Goal: Transaction & Acquisition: Purchase product/service

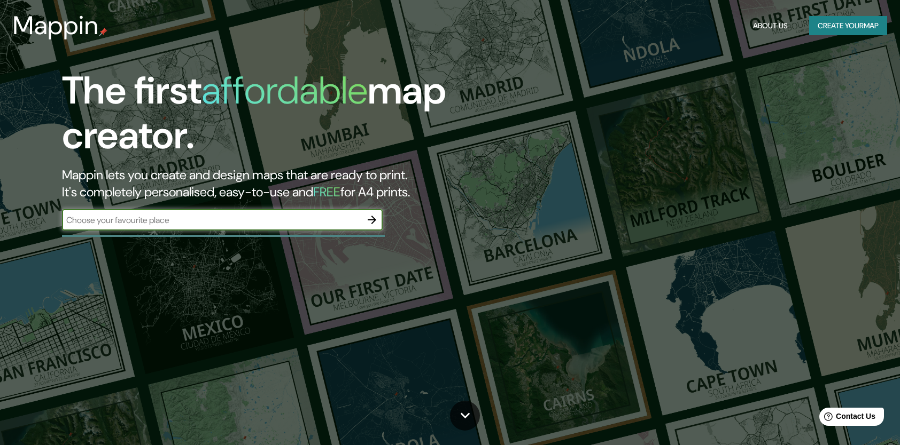
click at [288, 213] on div "​" at bounding box center [222, 219] width 320 height 21
type input "[GEOGRAPHIC_DATA]"
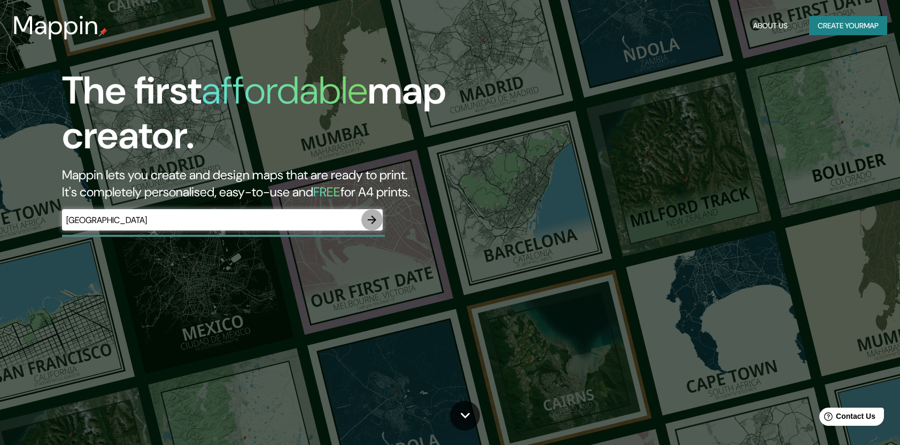
click at [376, 219] on icon "button" at bounding box center [371, 220] width 13 height 13
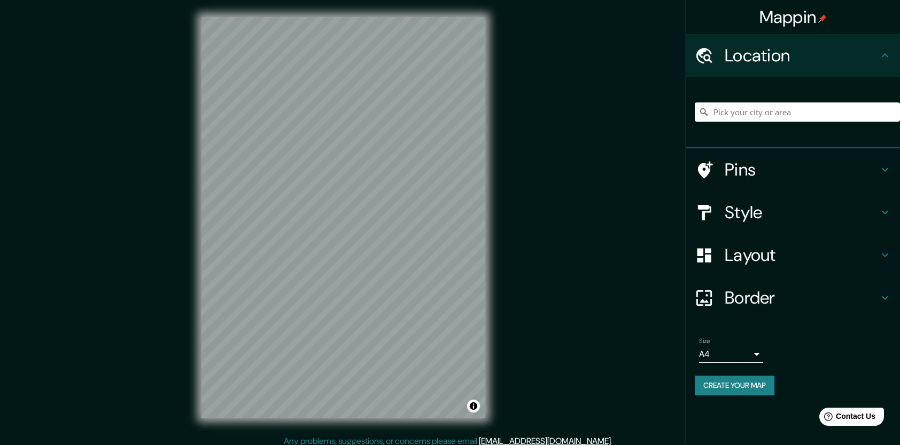
click at [769, 213] on h4 "Style" at bounding box center [801, 212] width 154 height 21
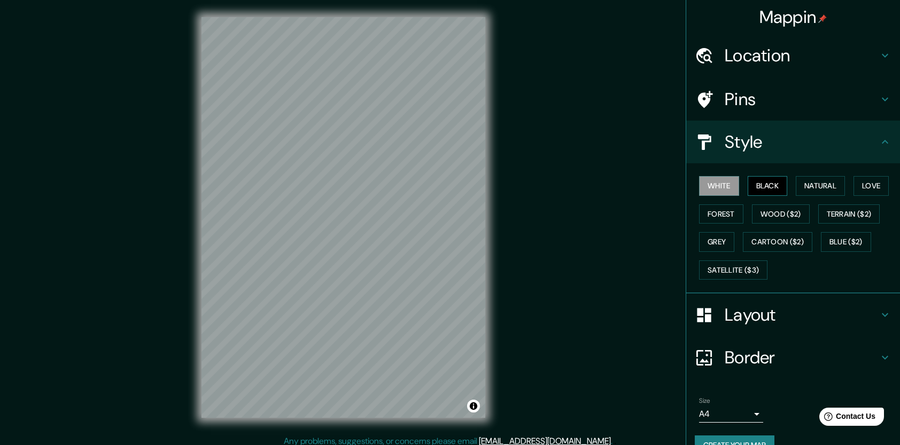
click at [757, 184] on button "Black" at bounding box center [767, 186] width 40 height 20
click at [822, 180] on button "Natural" at bounding box center [819, 186] width 49 height 20
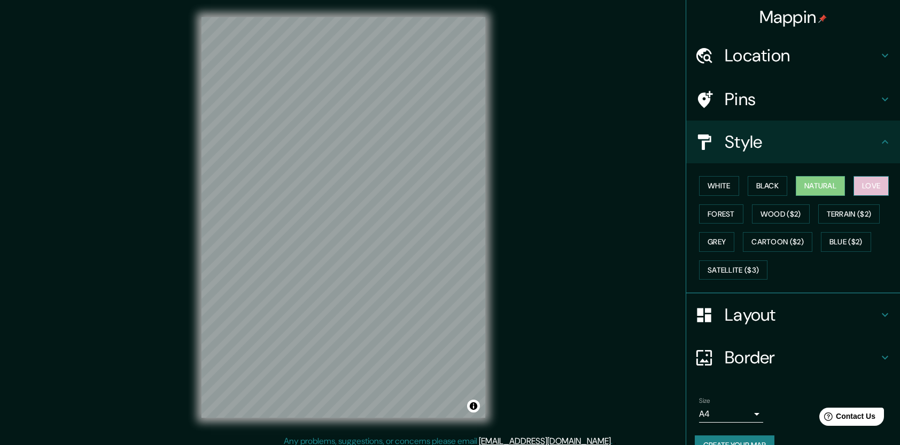
click at [873, 179] on button "Love" at bounding box center [870, 186] width 35 height 20
click at [848, 210] on button "Terrain ($2)" at bounding box center [849, 215] width 62 height 20
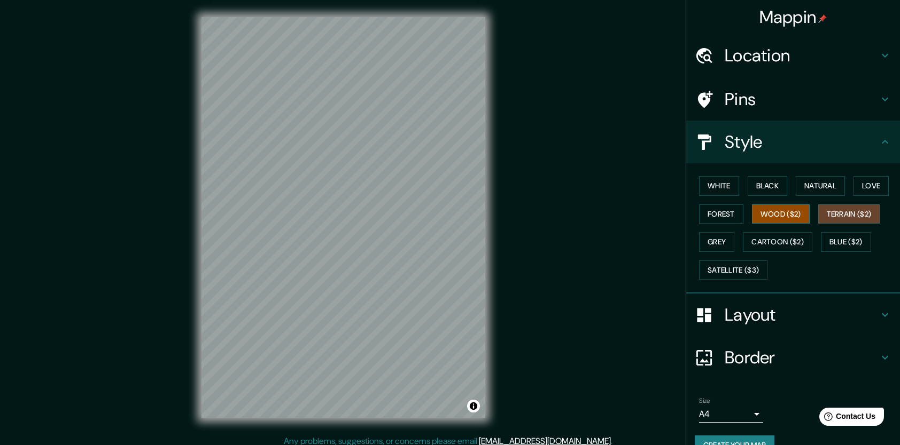
click at [796, 221] on button "Wood ($2)" at bounding box center [781, 215] width 58 height 20
click at [719, 219] on button "Forest" at bounding box center [721, 215] width 44 height 20
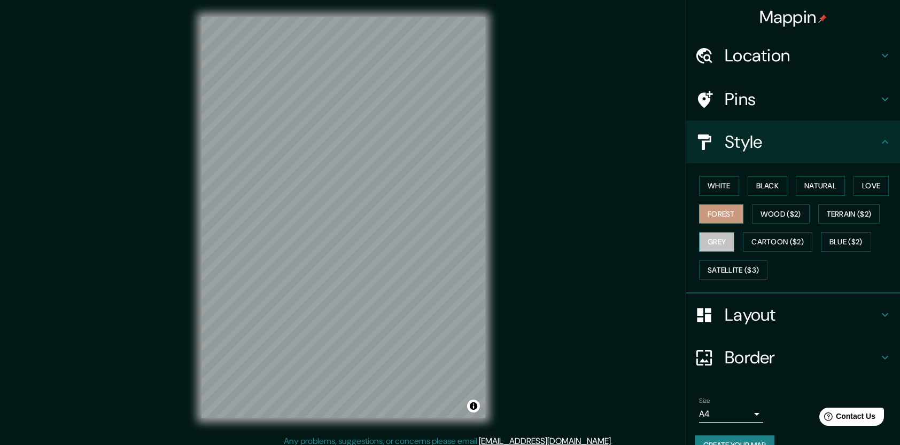
click at [703, 243] on button "Grey" at bounding box center [716, 242] width 35 height 20
click at [547, 276] on div "Mappin Location Pins Style White Black Natural Love Forest Wood ($2) Terrain ($…" at bounding box center [450, 226] width 900 height 452
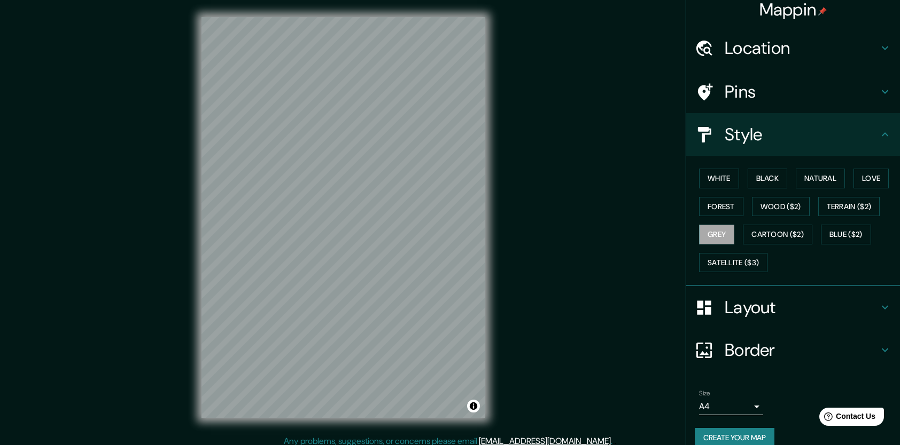
scroll to position [21, 0]
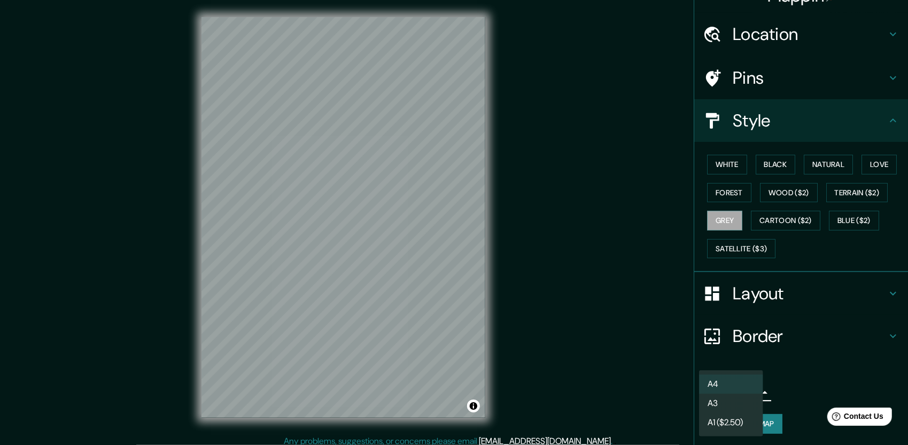
click at [747, 393] on body "Mappin Location Pins Style White Black Natural Love Forest Wood ($2) Terrain ($…" at bounding box center [454, 222] width 908 height 445
click at [738, 402] on li "A3" at bounding box center [731, 403] width 64 height 19
type input "a4"
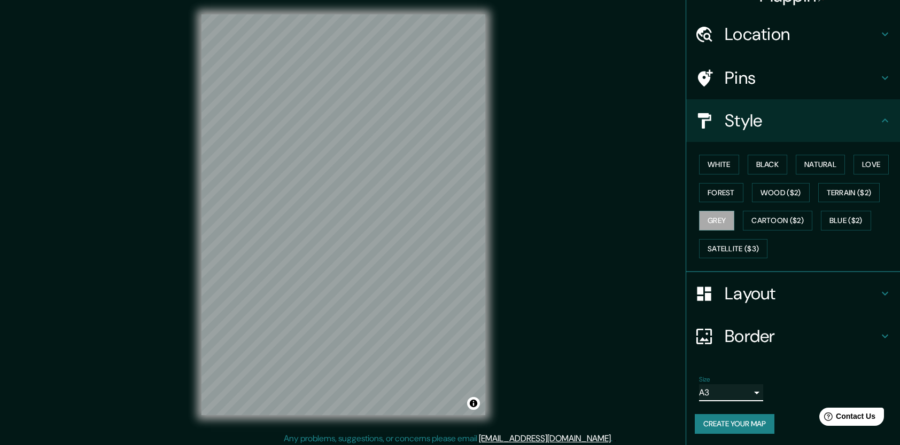
scroll to position [6, 0]
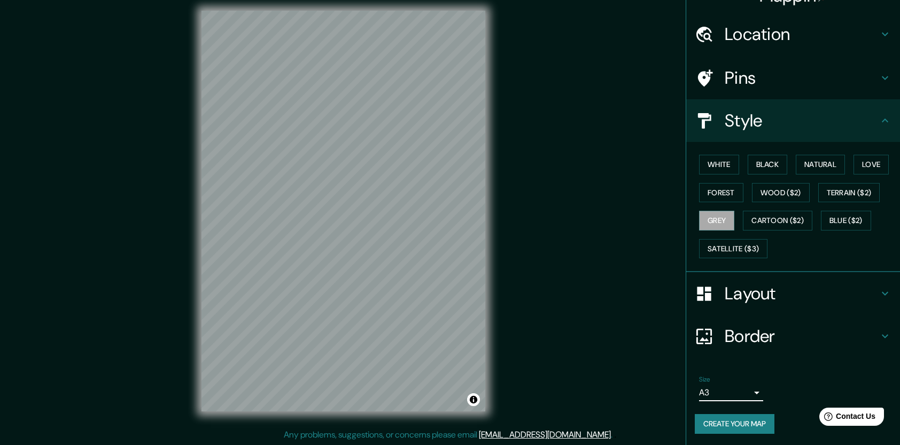
click at [738, 335] on h4 "Border" at bounding box center [801, 336] width 154 height 21
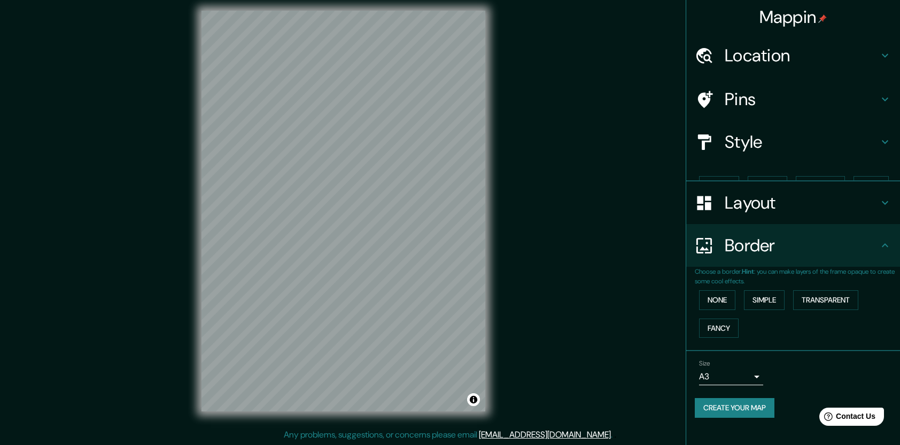
scroll to position [0, 0]
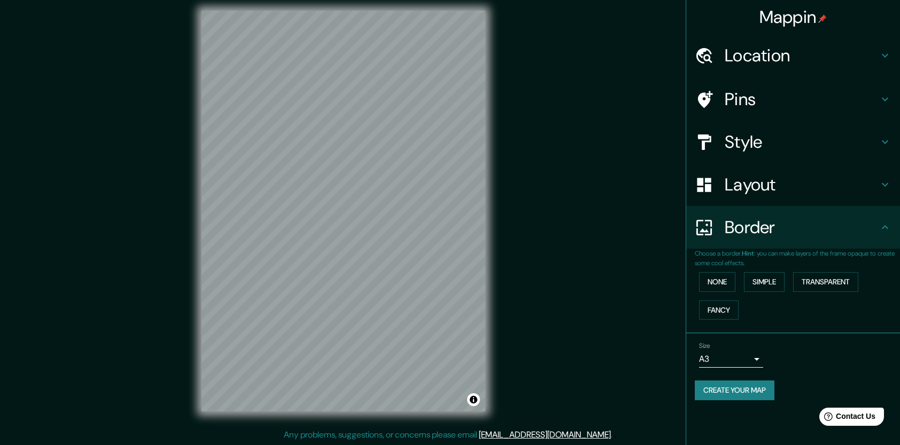
click at [733, 183] on h4 "Layout" at bounding box center [801, 184] width 154 height 21
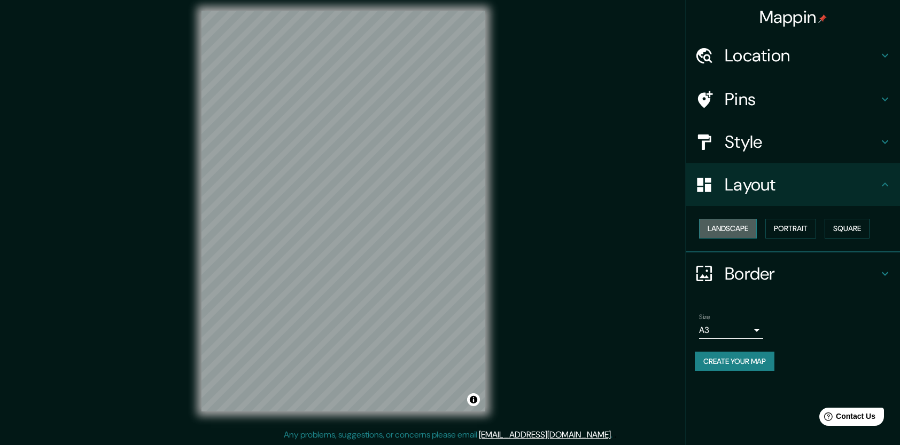
click at [726, 231] on button "Landscape" at bounding box center [728, 229] width 58 height 20
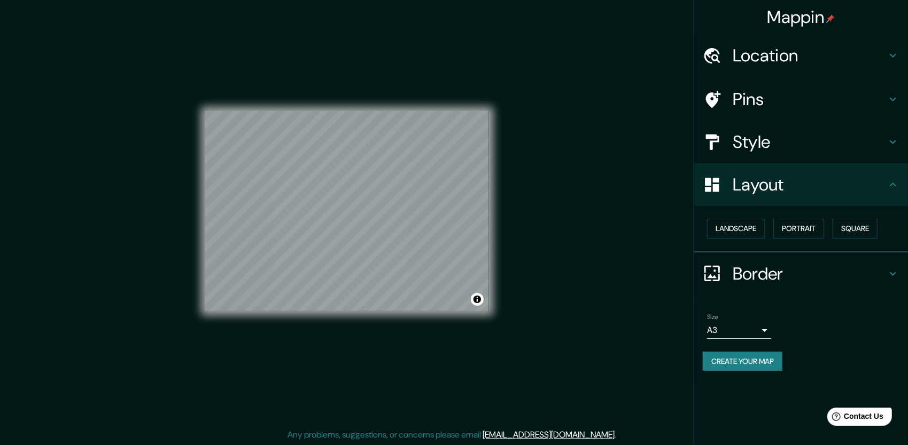
click at [759, 327] on body "Mappin Location Pins Style Layout Landscape Portrait Square Border Choose a bor…" at bounding box center [454, 216] width 908 height 445
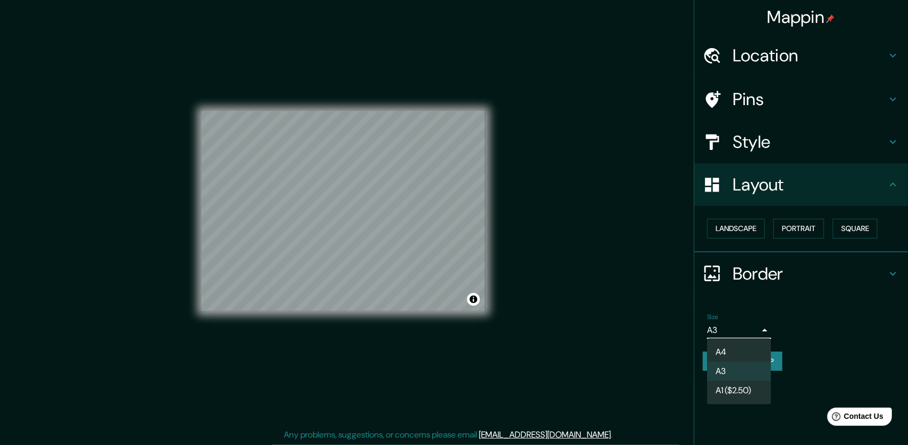
click at [759, 327] on div at bounding box center [454, 222] width 908 height 445
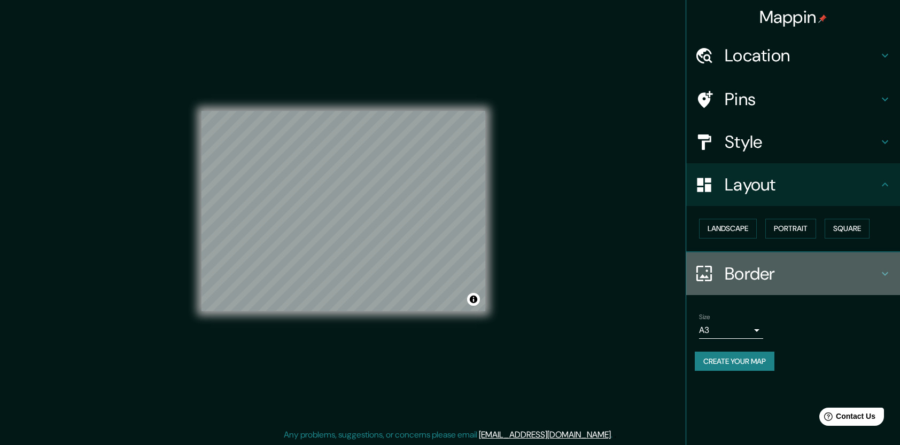
click at [889, 270] on icon at bounding box center [884, 274] width 13 height 13
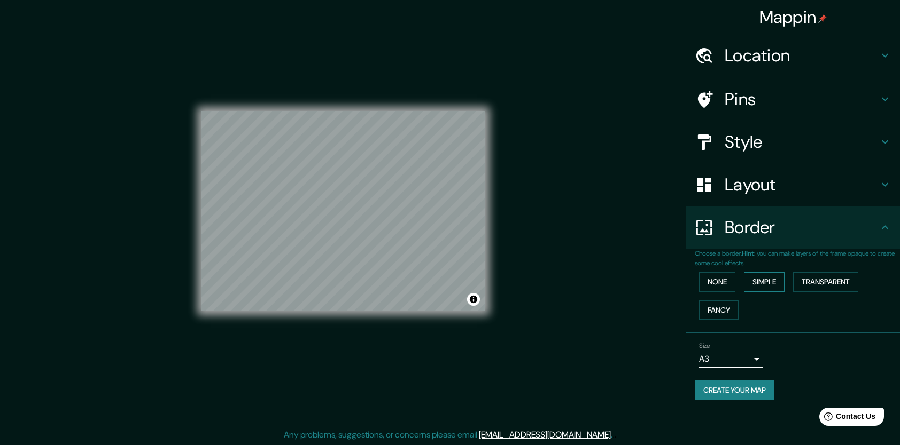
click at [770, 275] on button "Simple" at bounding box center [764, 282] width 41 height 20
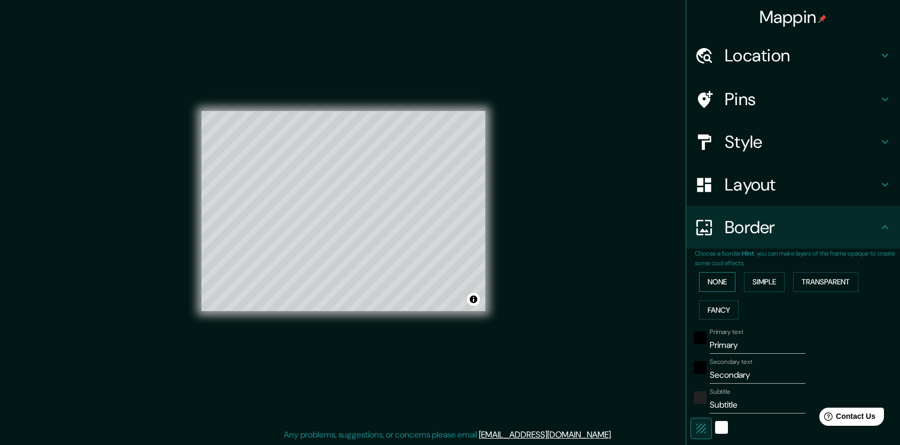
click at [715, 284] on button "None" at bounding box center [717, 282] width 36 height 20
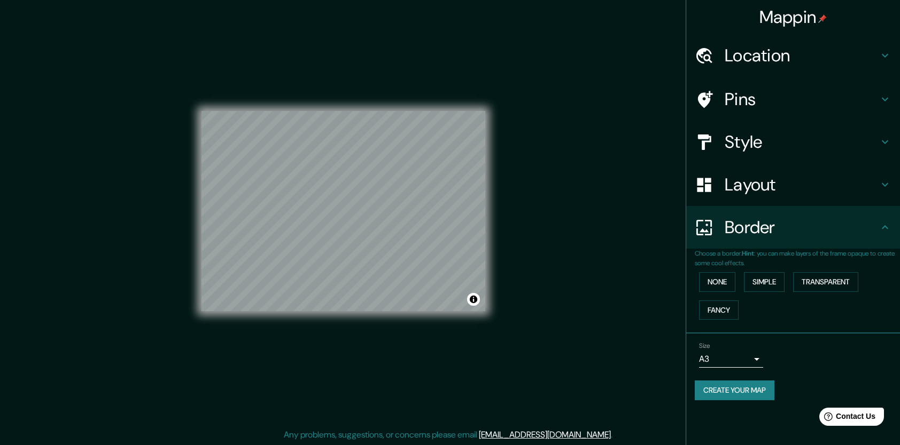
click at [759, 182] on h4 "Layout" at bounding box center [801, 184] width 154 height 21
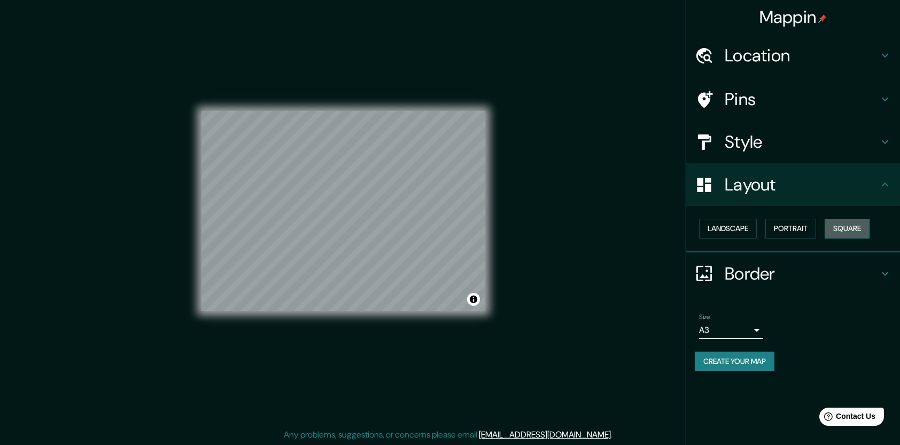
click at [855, 231] on button "Square" at bounding box center [846, 229] width 45 height 20
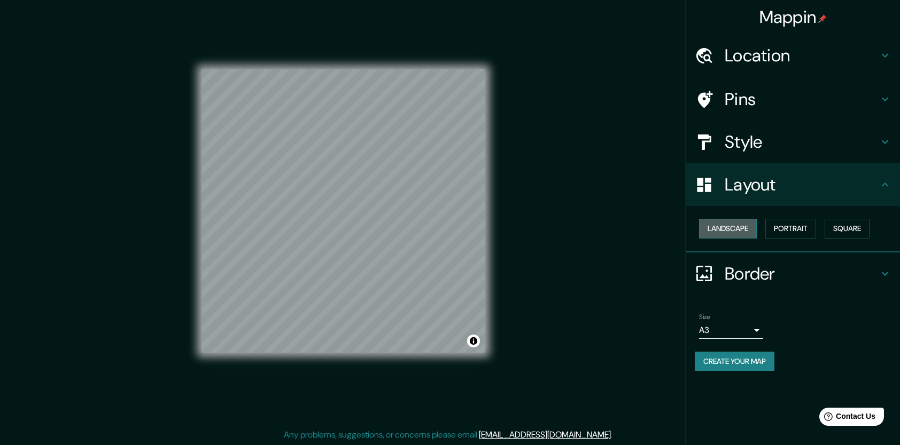
click at [745, 232] on button "Landscape" at bounding box center [728, 229] width 58 height 20
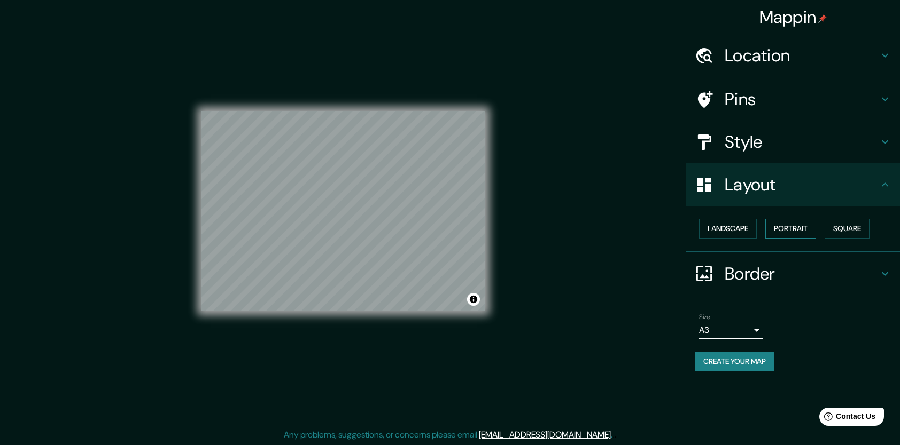
click at [795, 228] on button "Portrait" at bounding box center [790, 229] width 51 height 20
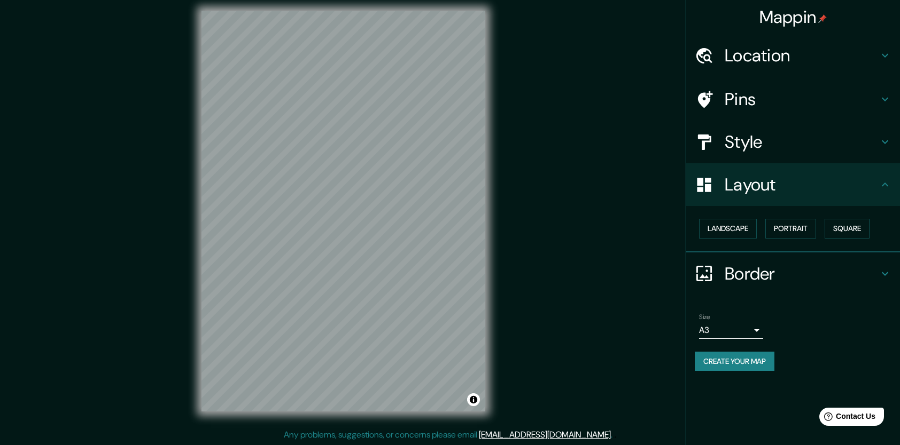
click at [752, 146] on h4 "Style" at bounding box center [801, 141] width 154 height 21
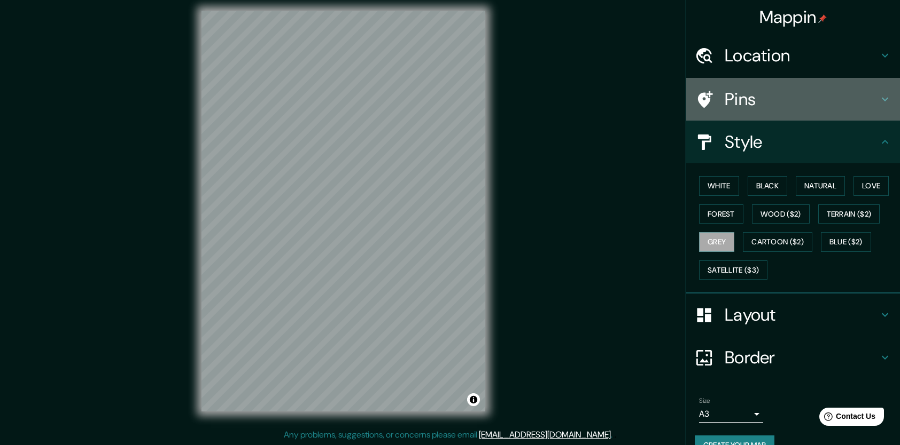
click at [724, 95] on h4 "Pins" at bounding box center [801, 99] width 154 height 21
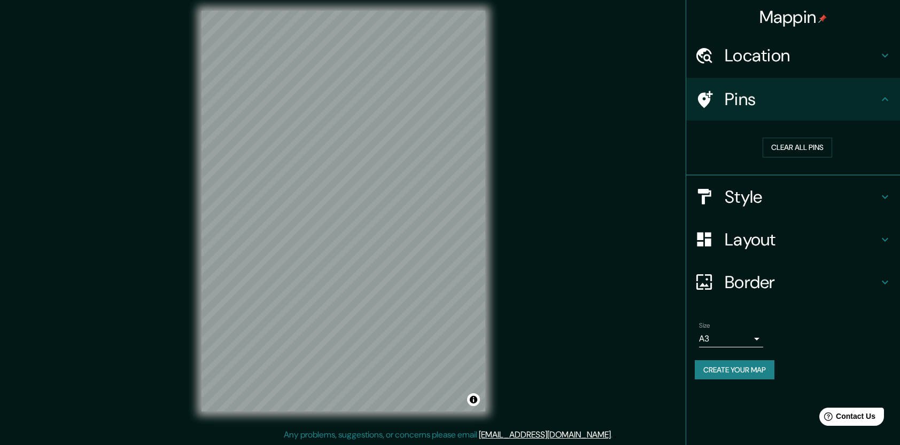
click at [772, 63] on h4 "Location" at bounding box center [801, 55] width 154 height 21
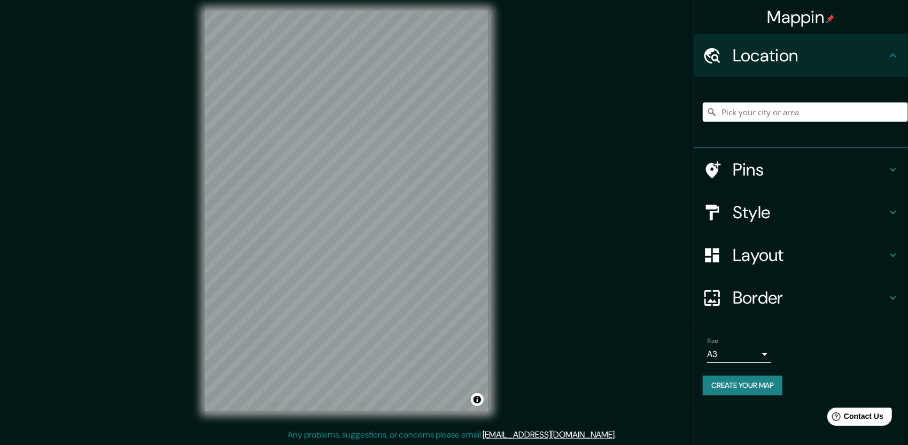
click at [761, 353] on body "Mappin Location Pins Style Layout Border Choose a border. Hint : you can make l…" at bounding box center [454, 216] width 908 height 445
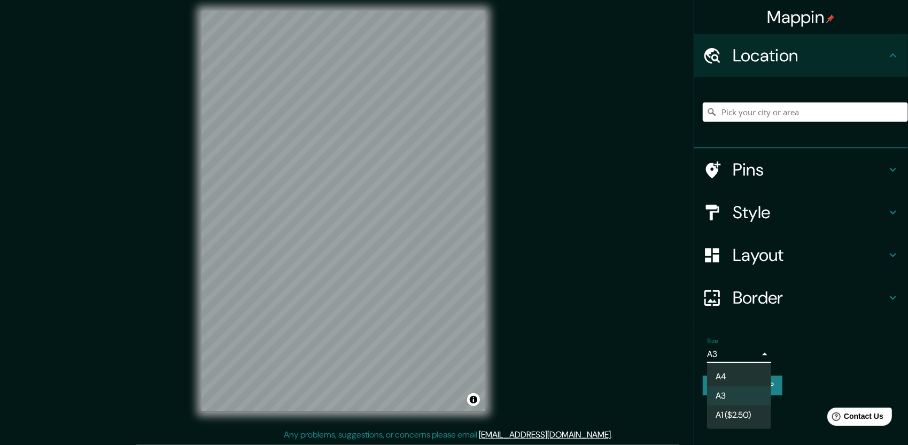
click at [797, 355] on div at bounding box center [454, 222] width 908 height 445
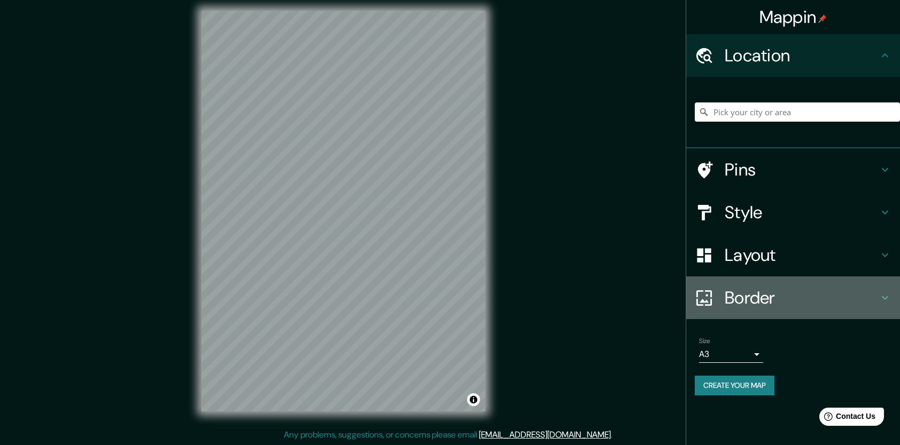
click at [788, 286] on div "Border" at bounding box center [793, 298] width 214 height 43
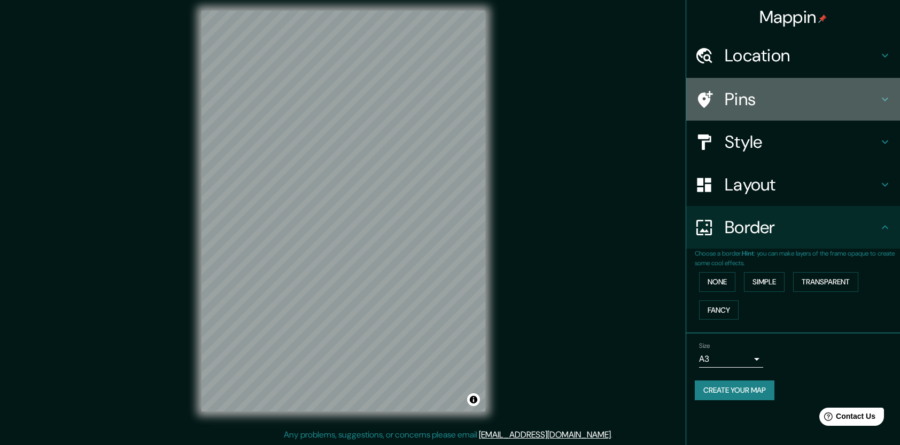
click at [761, 94] on h4 "Pins" at bounding box center [801, 99] width 154 height 21
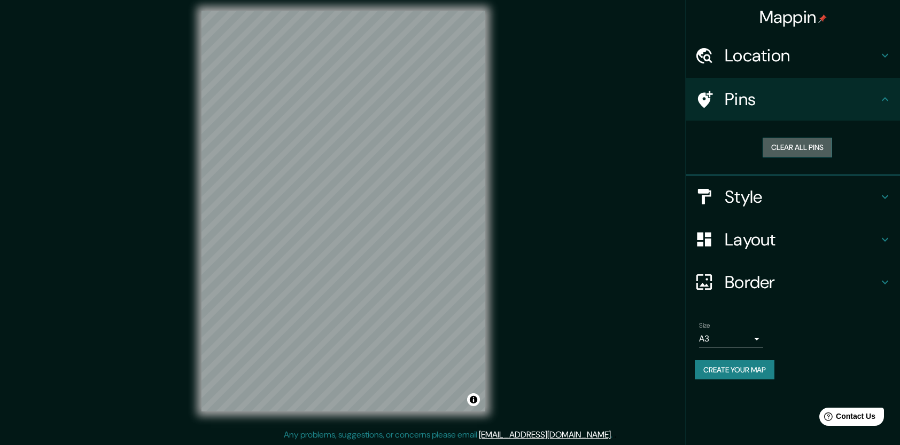
click at [776, 152] on button "Clear all pins" at bounding box center [796, 148] width 69 height 20
